Goal: Navigation & Orientation: Find specific page/section

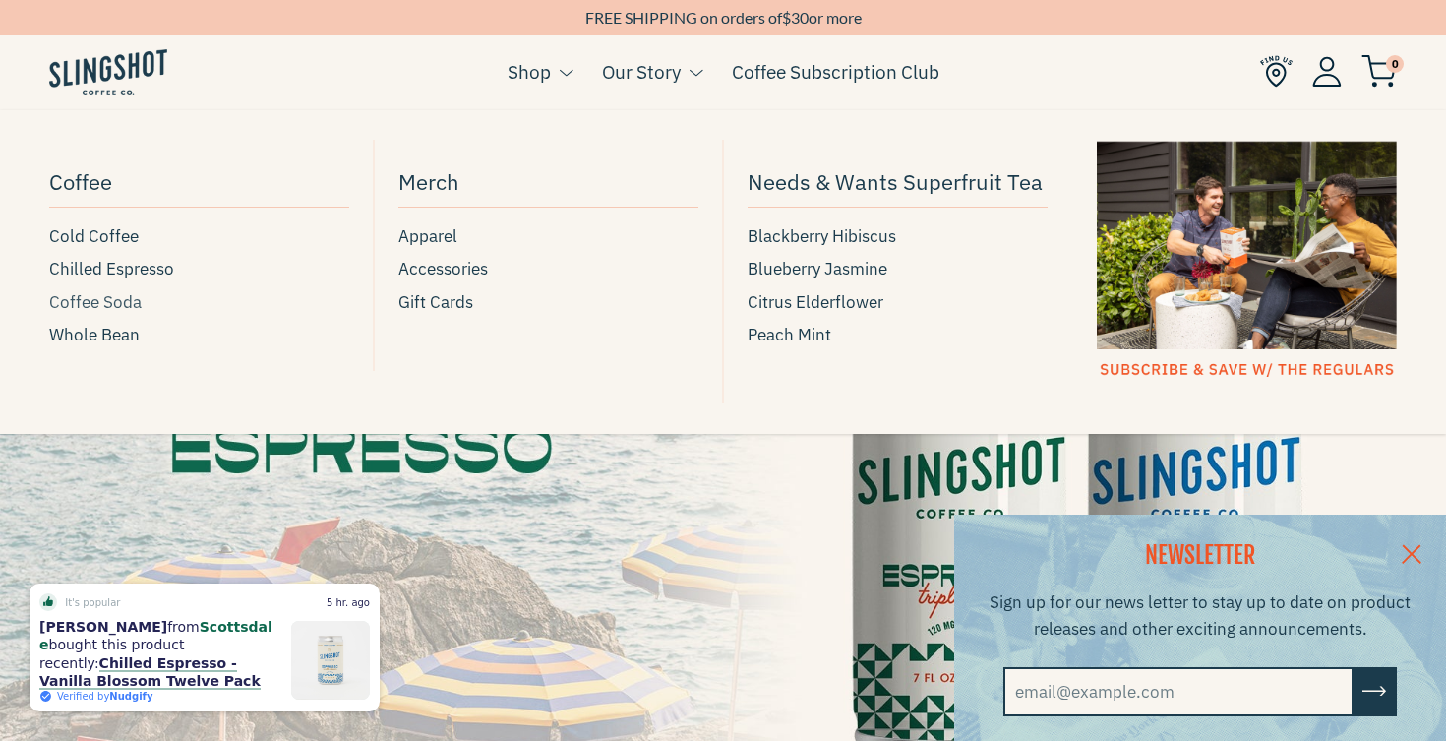
click at [105, 305] on span "Coffee Soda" at bounding box center [95, 302] width 92 height 27
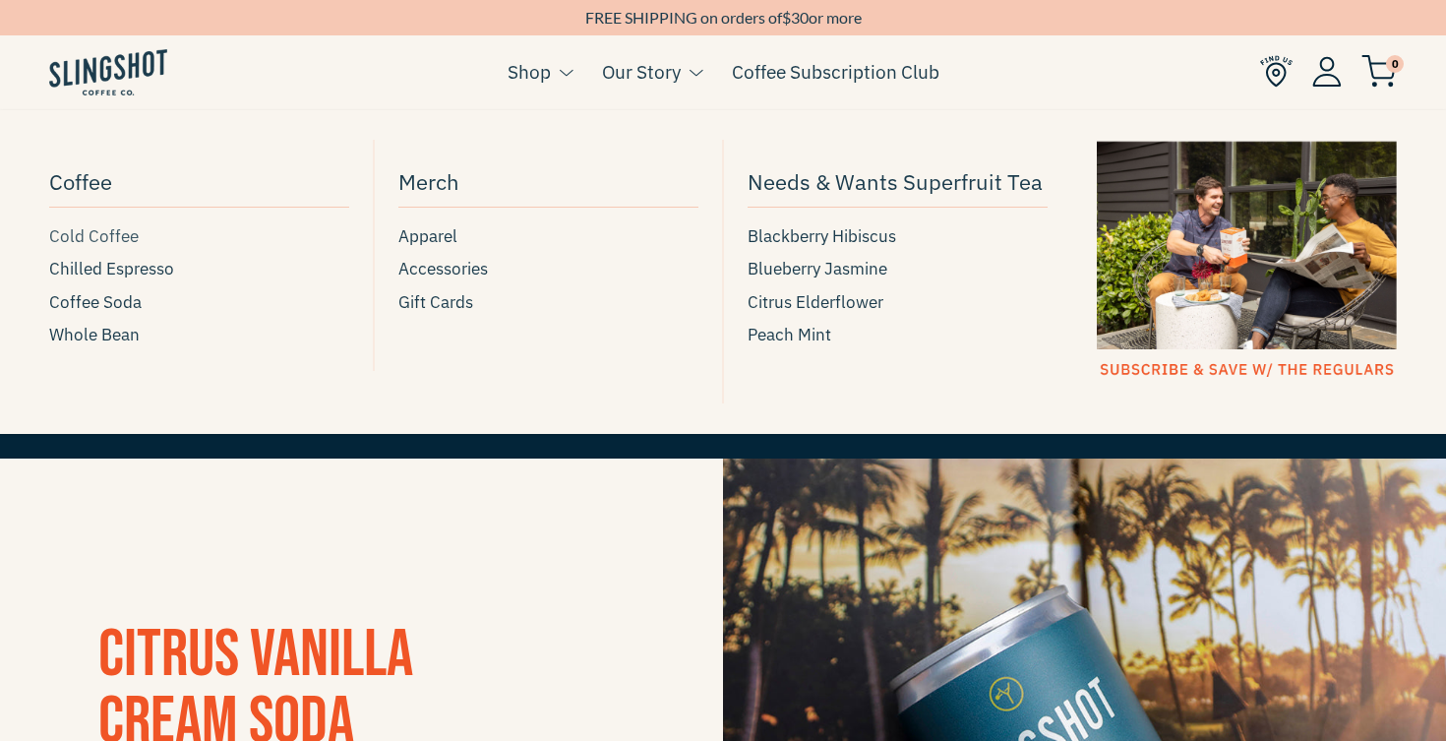
click at [86, 229] on span "Cold Coffee" at bounding box center [94, 236] width 90 height 27
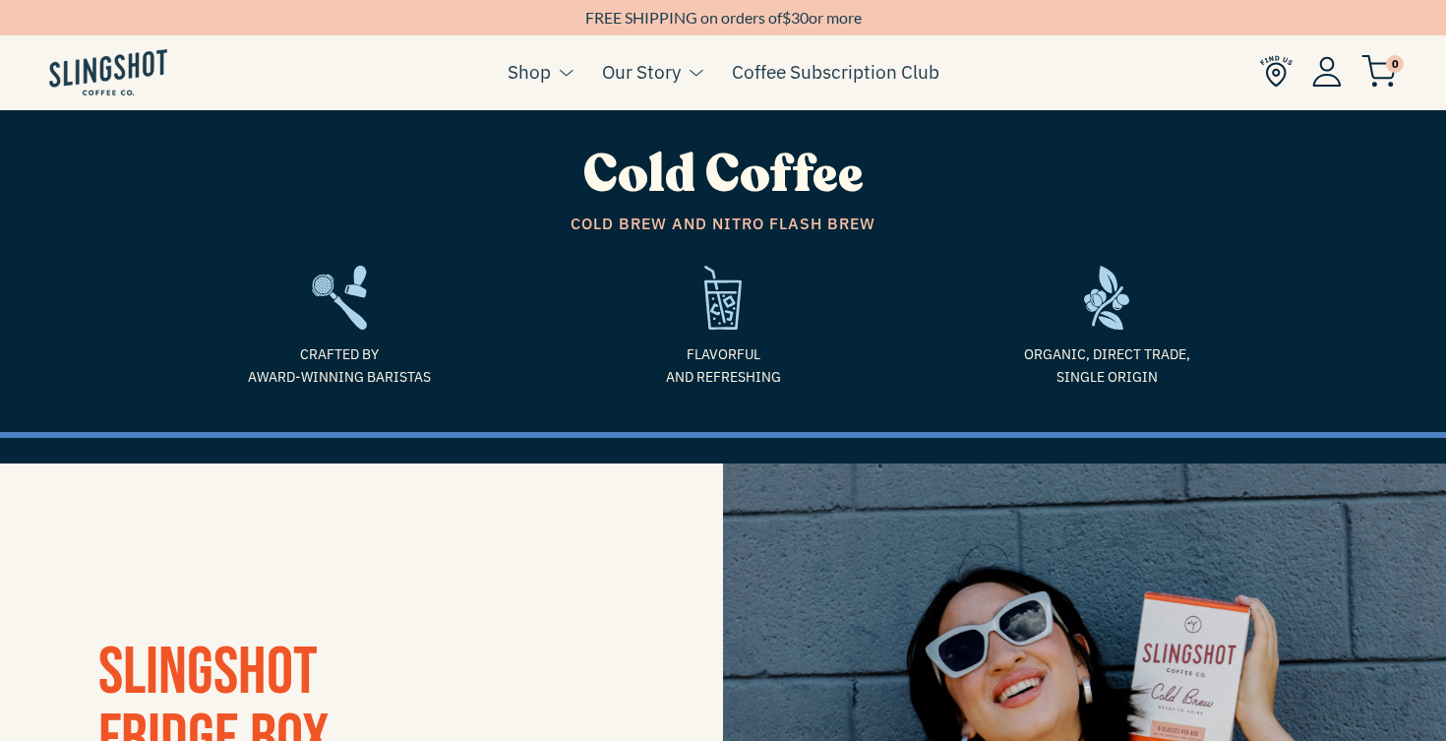
click at [70, 79] on img at bounding box center [108, 72] width 118 height 46
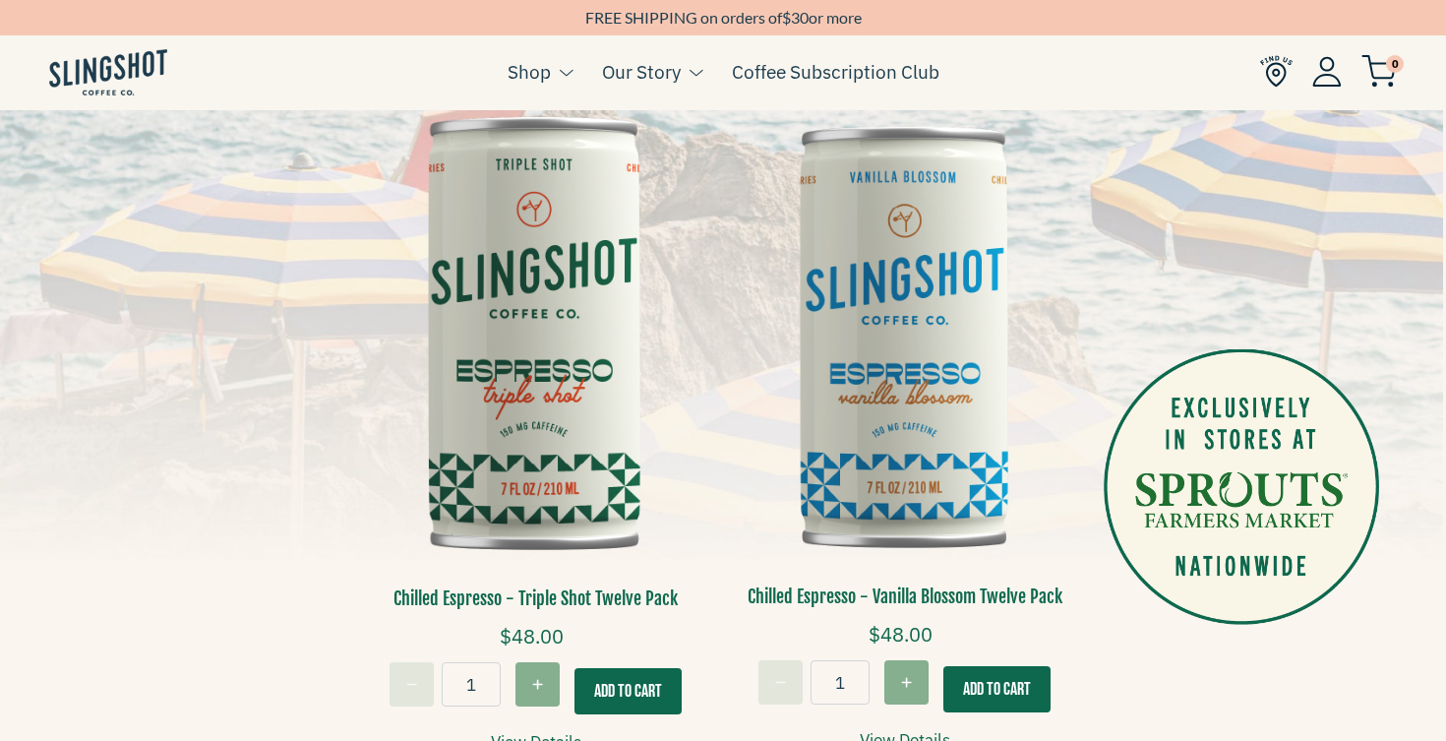
scroll to position [440, 3]
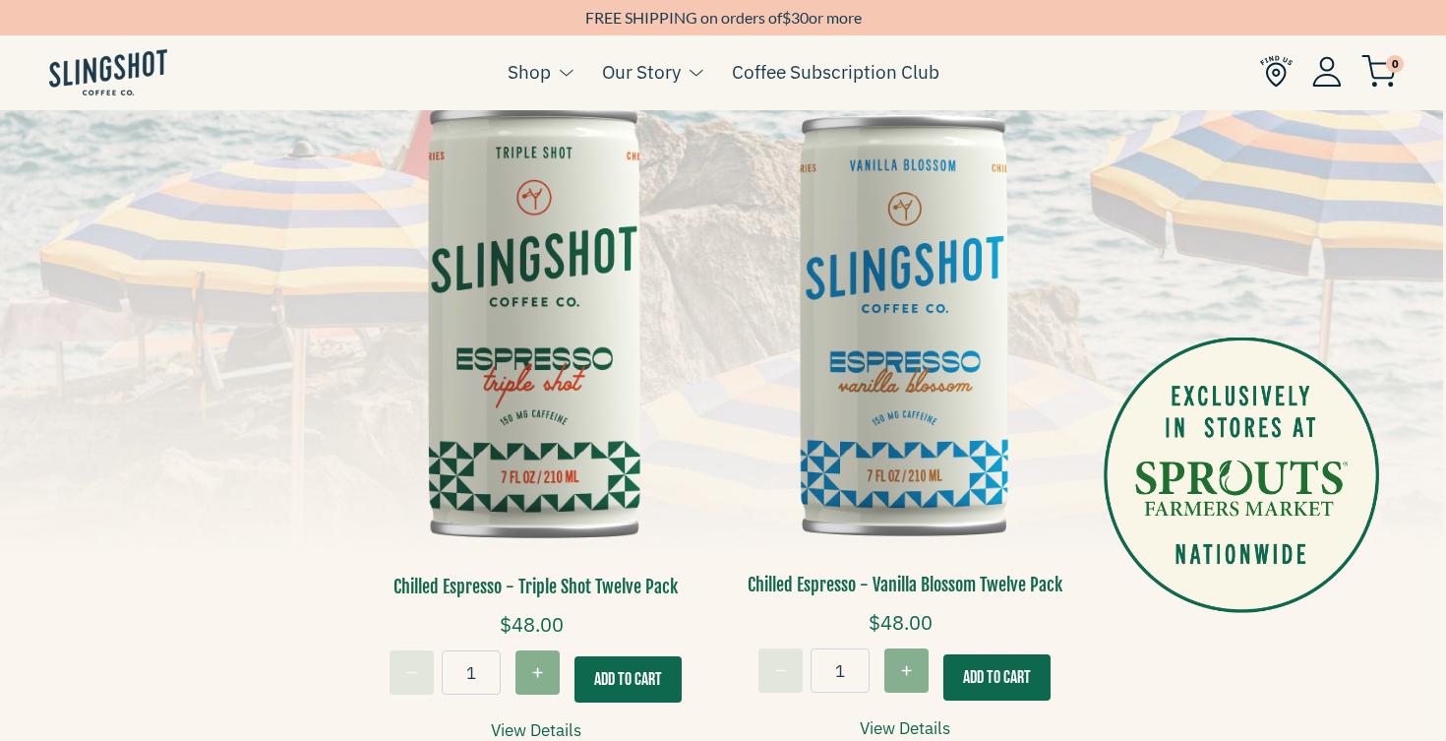
click at [524, 385] on img at bounding box center [535, 324] width 339 height 512
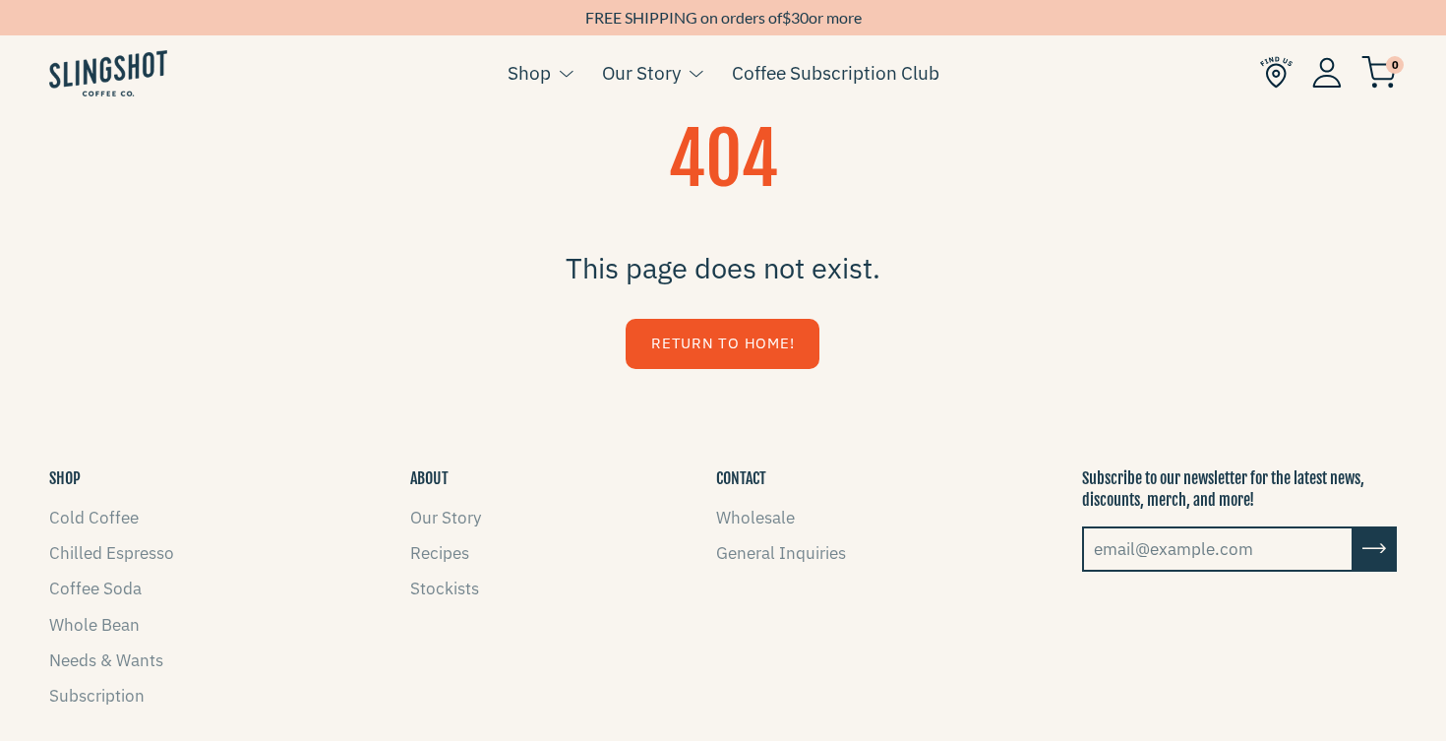
click at [703, 346] on link "Return to Home!" at bounding box center [723, 344] width 194 height 50
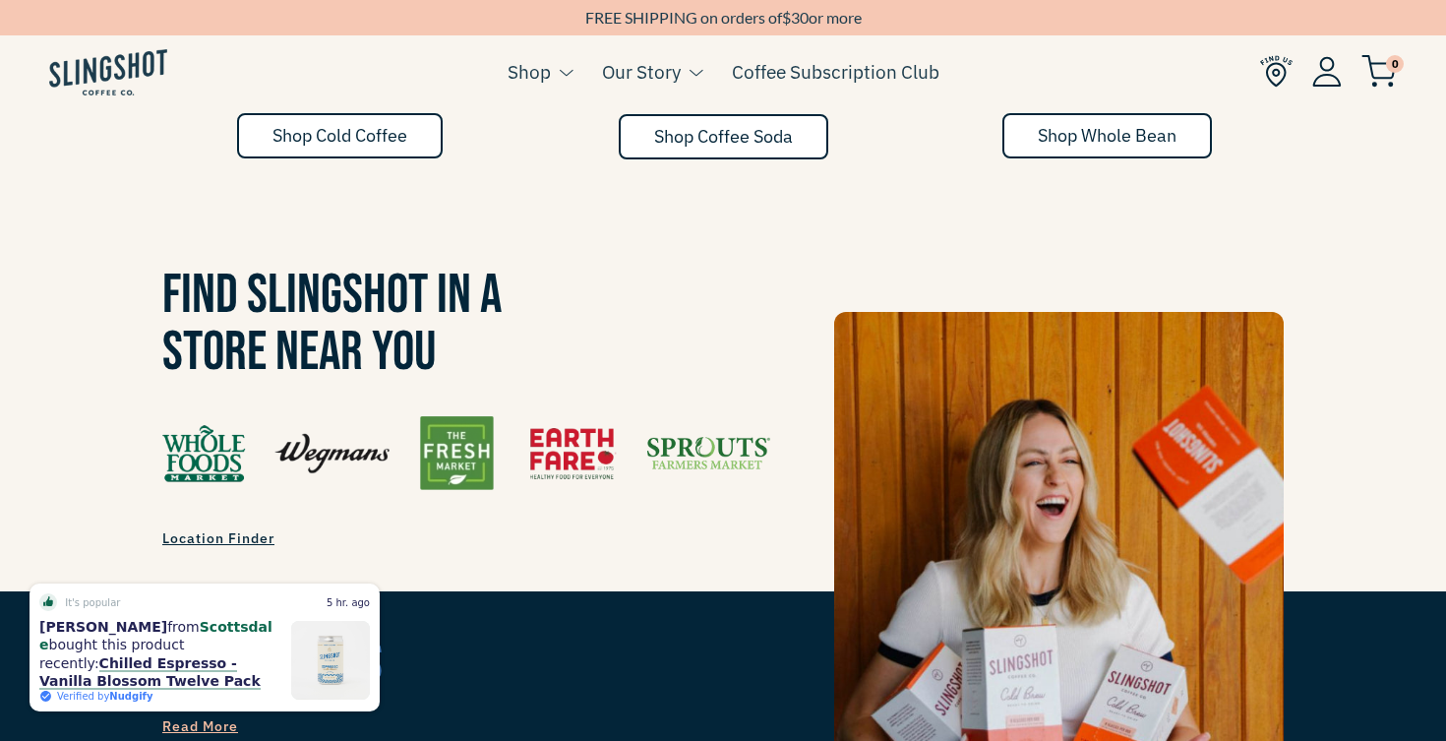
scroll to position [1078, 0]
